Goal: Task Accomplishment & Management: Manage account settings

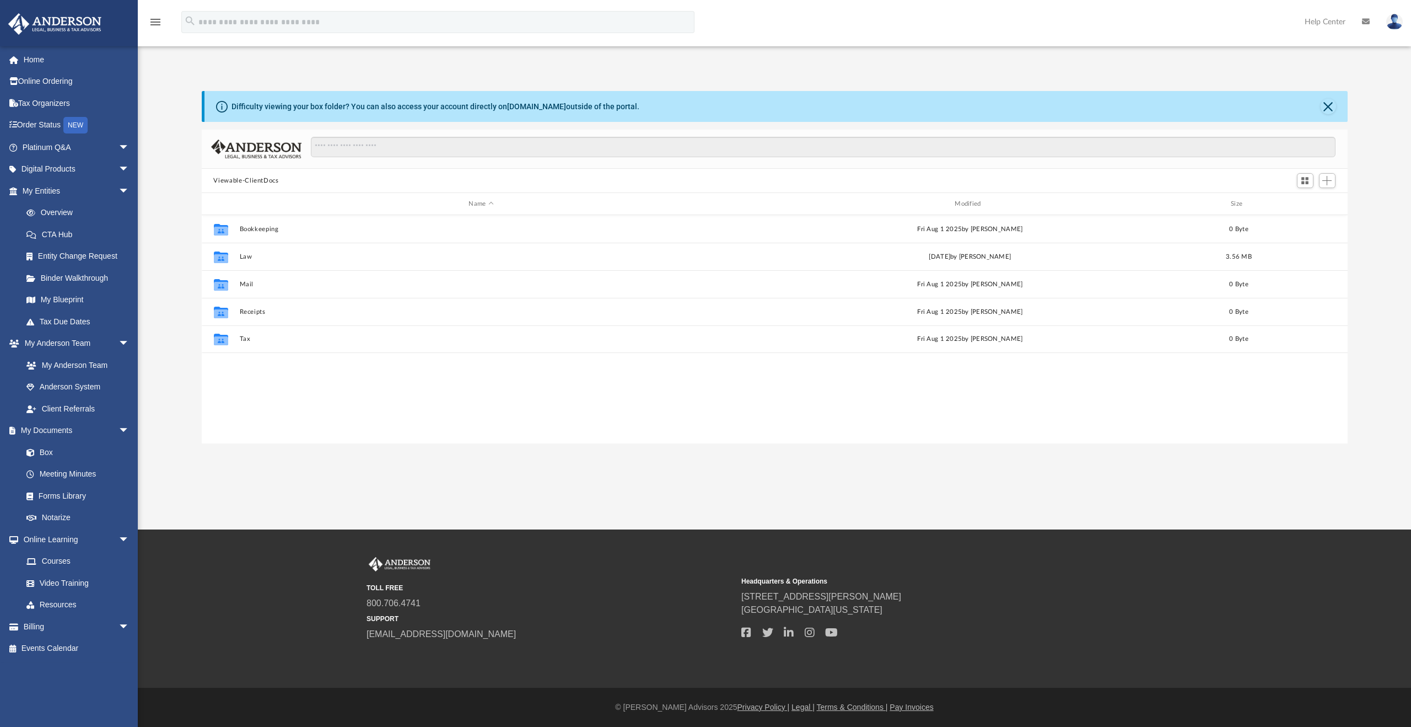
scroll to position [242, 1137]
click at [119, 625] on span "arrow_drop_down" at bounding box center [130, 626] width 22 height 23
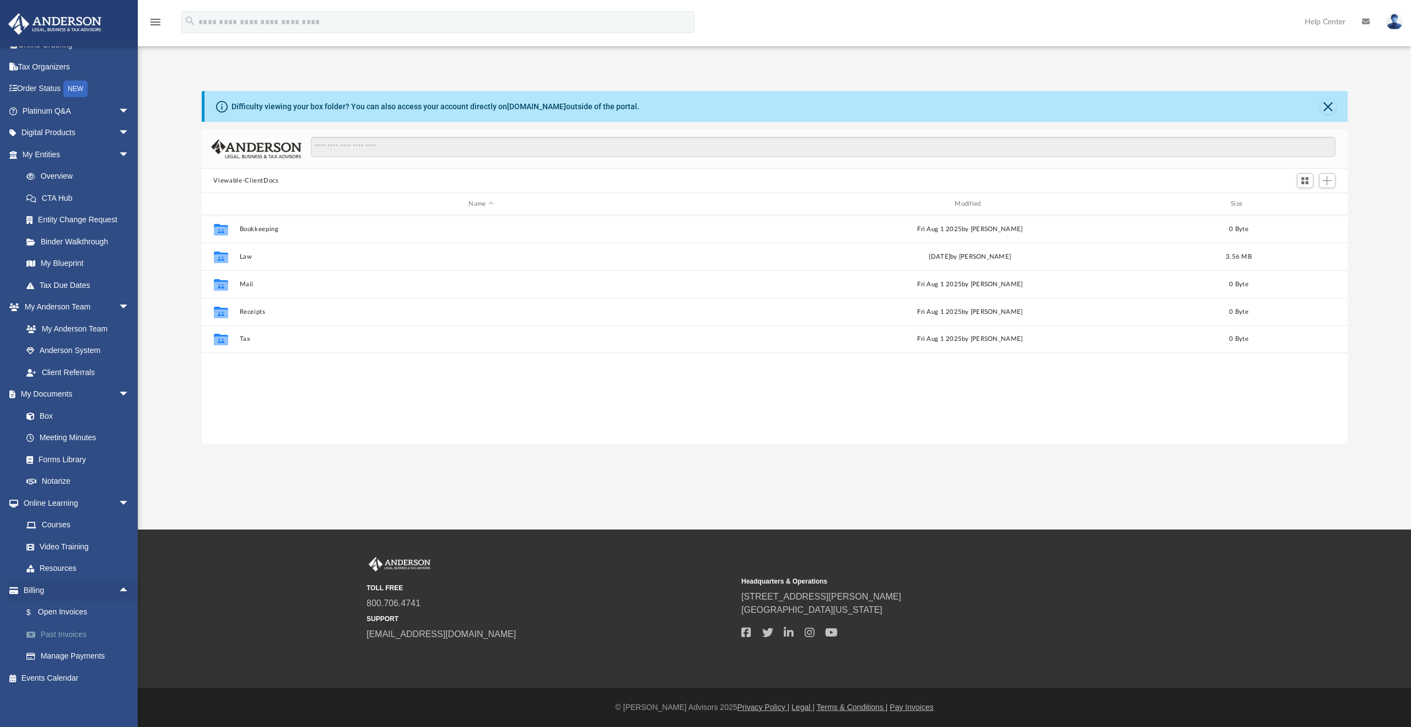
scroll to position [37, 0]
click at [96, 651] on link "Manage Payments" at bounding box center [80, 655] width 131 height 22
click at [74, 609] on link "$ Open Invoices" at bounding box center [80, 611] width 131 height 23
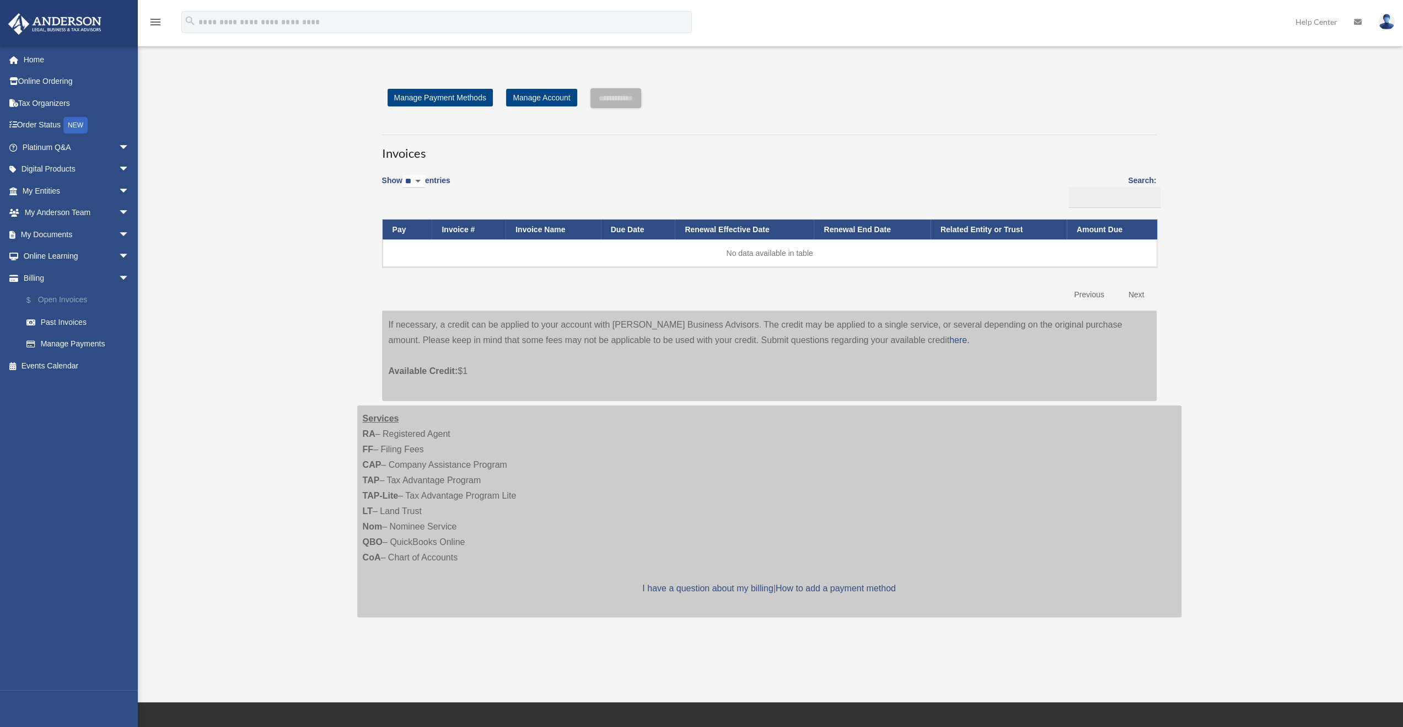
click at [62, 299] on link "$ Open Invoices" at bounding box center [80, 300] width 131 height 23
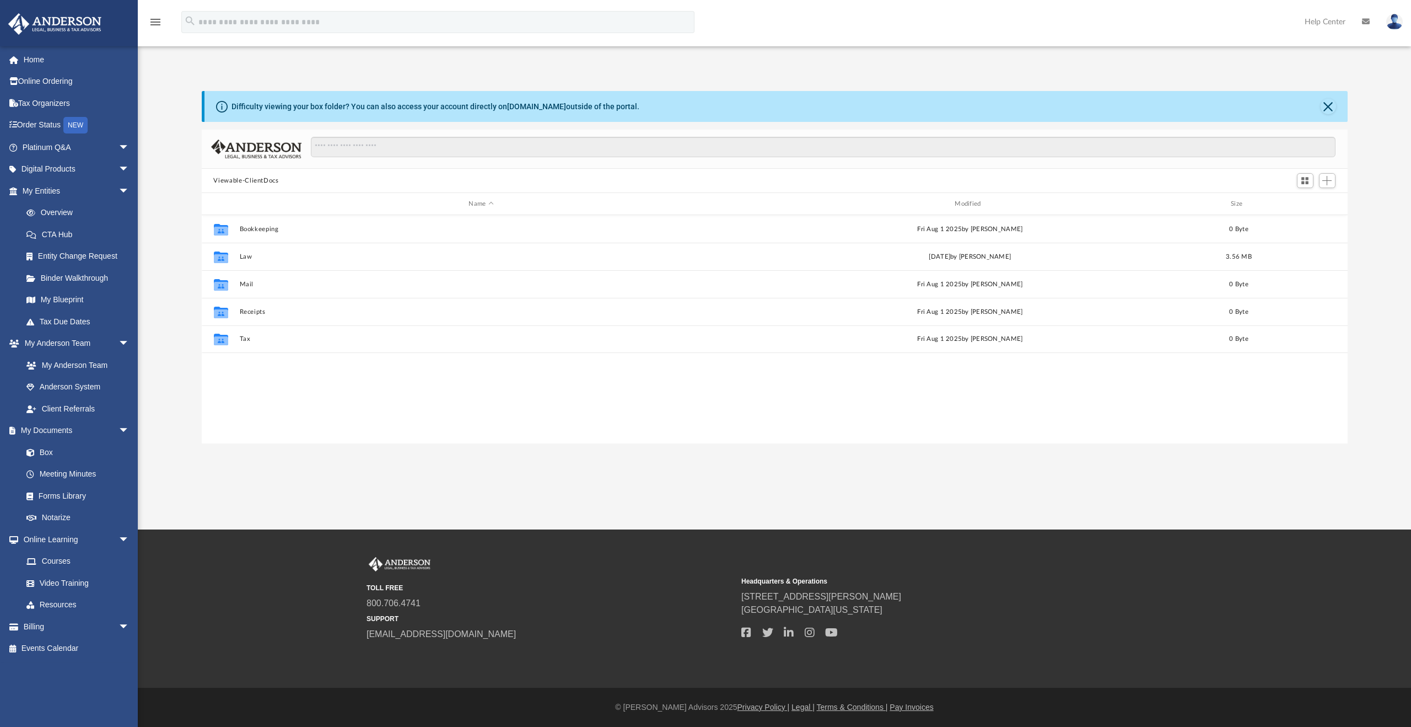
scroll to position [242, 1137]
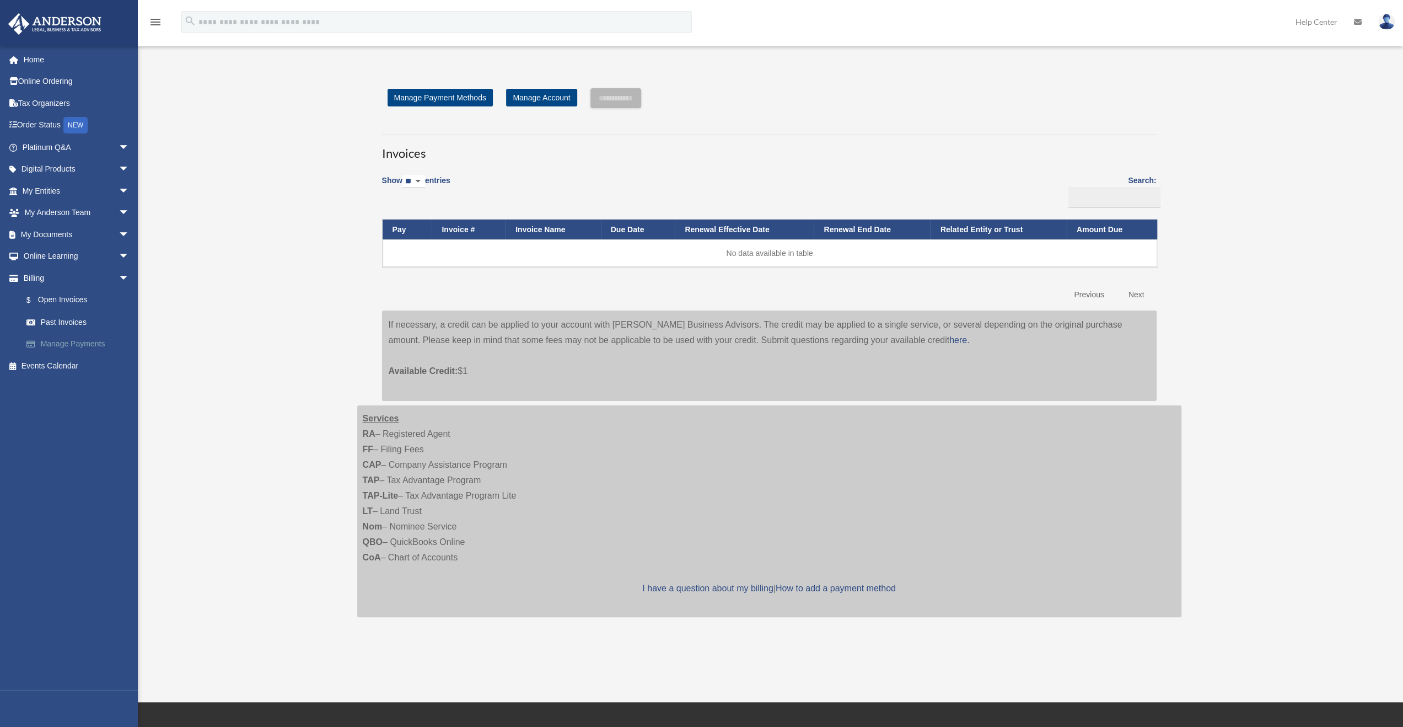
click at [76, 338] on link "Manage Payments" at bounding box center [80, 344] width 131 height 22
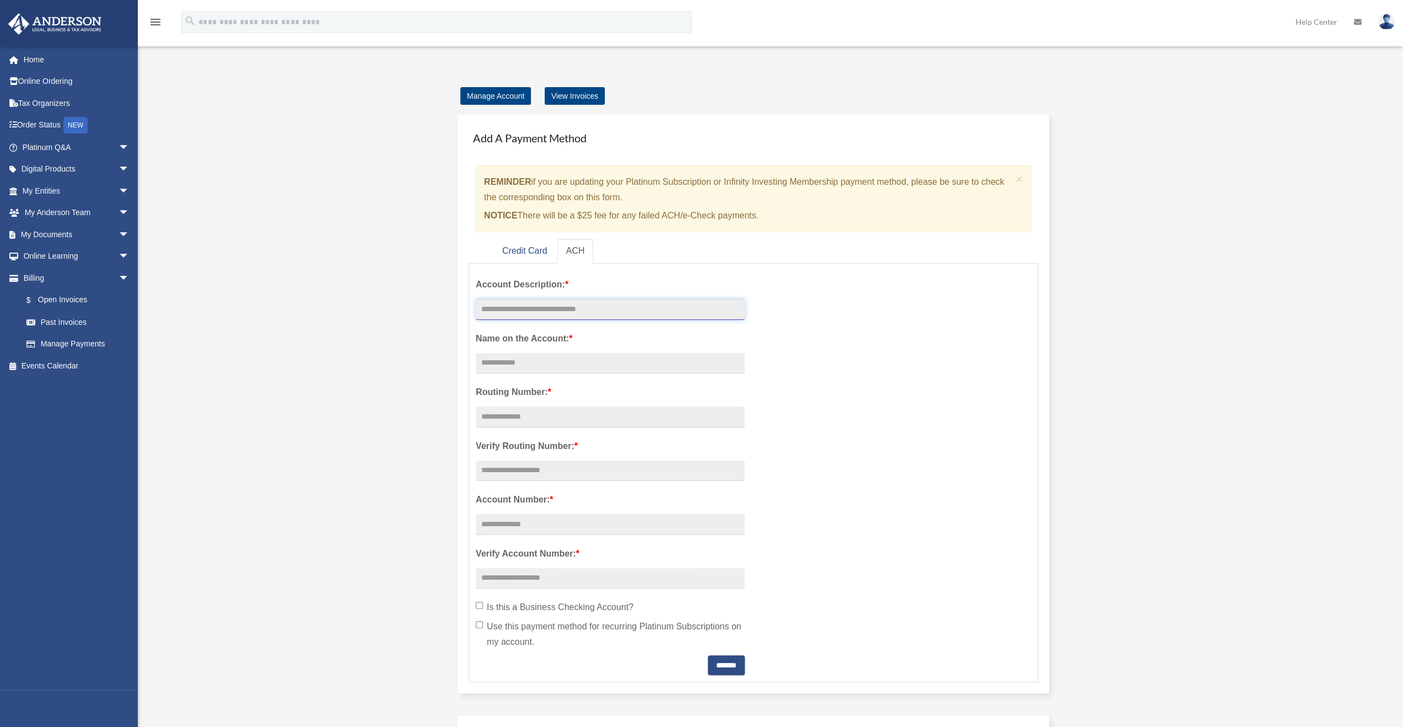
click at [514, 304] on input "text" at bounding box center [610, 309] width 269 height 21
drag, startPoint x: 432, startPoint y: 271, endPoint x: 407, endPoint y: 239, distance: 39.7
click at [432, 271] on div "Manage Account View Invoices Add A Payment Method × REMINDER if you are updatin…" at bounding box center [769, 531] width 841 height 886
